Goal: Find contact information: Find contact information

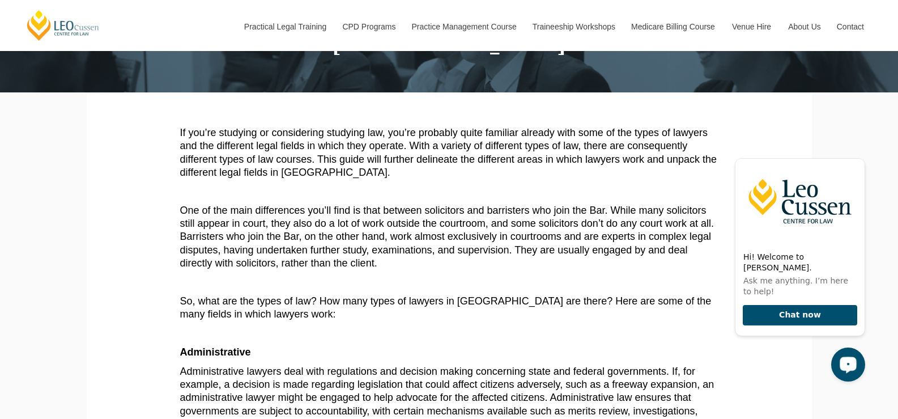
scroll to position [174, 0]
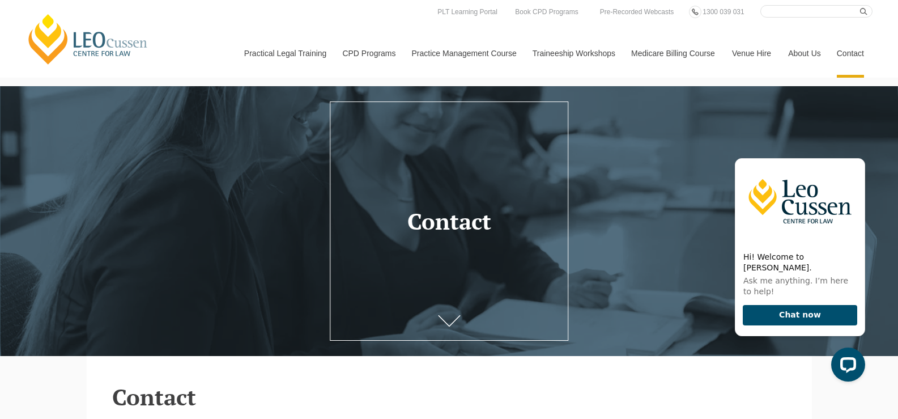
click at [856, 56] on link "Contact" at bounding box center [850, 53] width 44 height 49
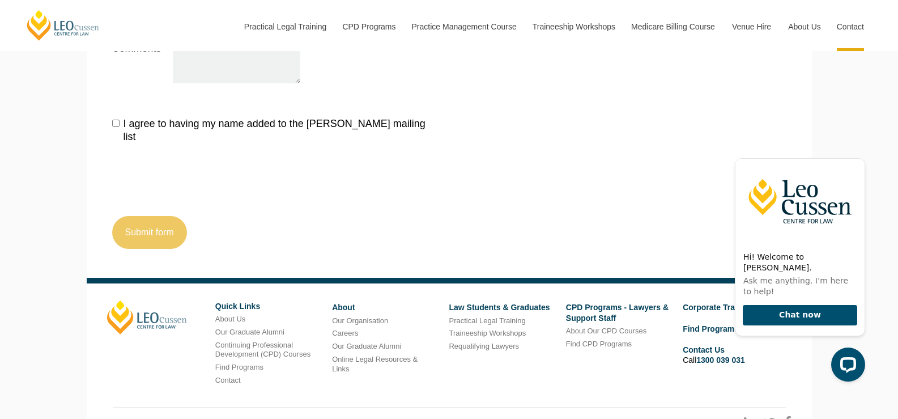
scroll to position [1388, 0]
